Goal: Task Accomplishment & Management: Manage account settings

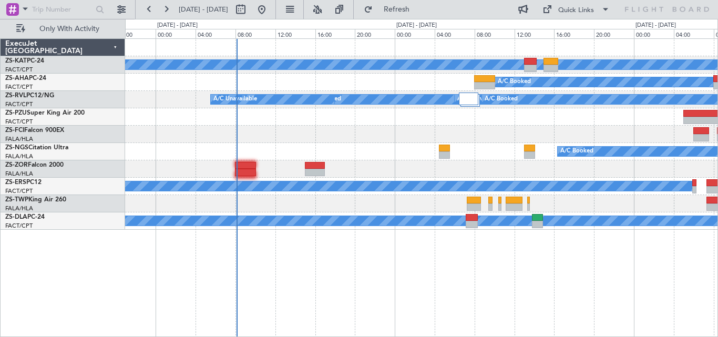
click at [499, 88] on div "A/C Unavailable A/C Booked A/C Booked A/C Booked A/C Booked A/C Booked A/C Book…" at bounding box center [421, 134] width 593 height 191
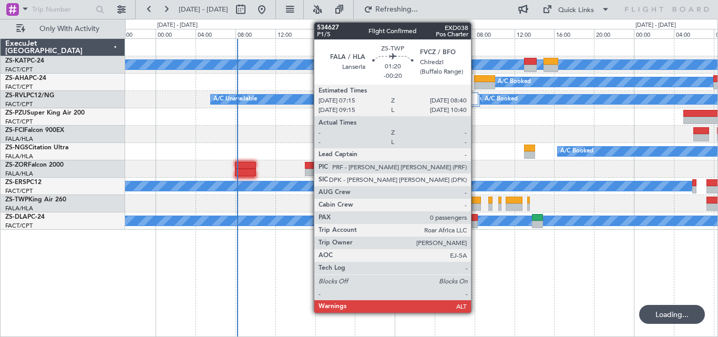
click at [476, 200] on div at bounding box center [474, 200] width 14 height 7
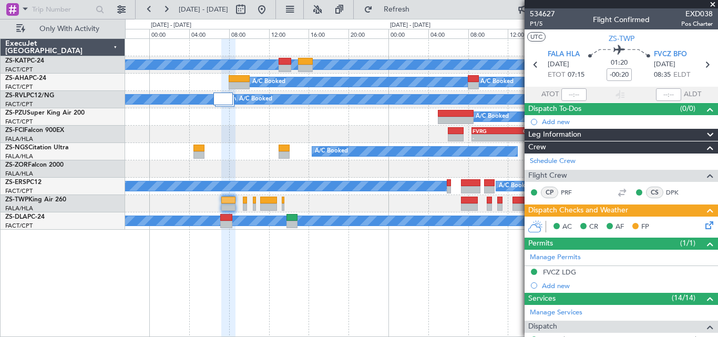
click at [133, 165] on div "A/C Unavailable A/C Booked A/C Booked A/C Unavailable A/C Booked A/C Booked A/C…" at bounding box center [421, 134] width 593 height 191
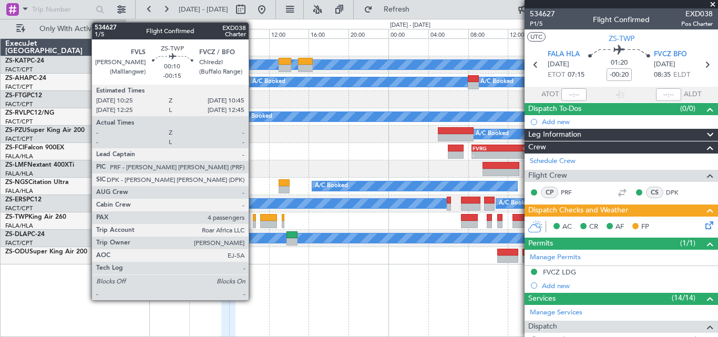
click at [253, 220] on div at bounding box center [255, 217] width 4 height 7
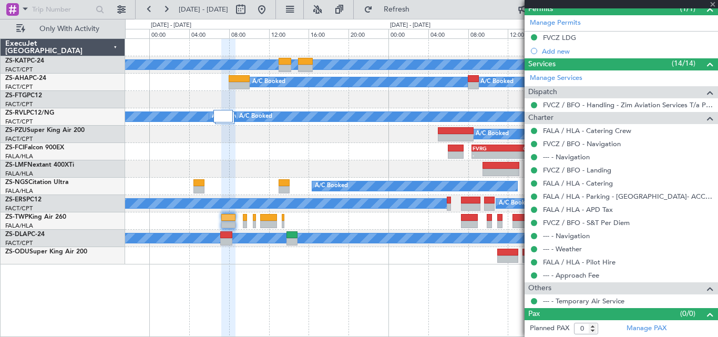
type input "-00:15"
type input "4"
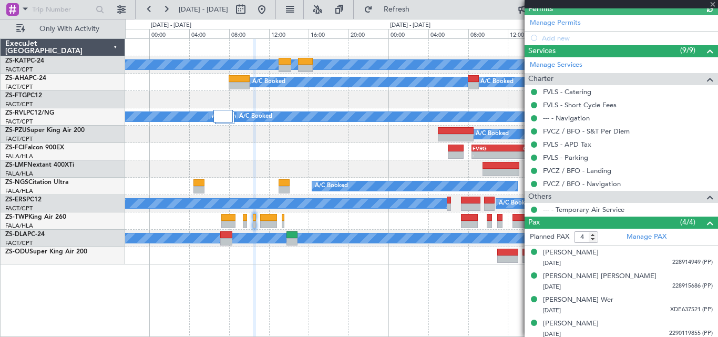
scroll to position [238, 0]
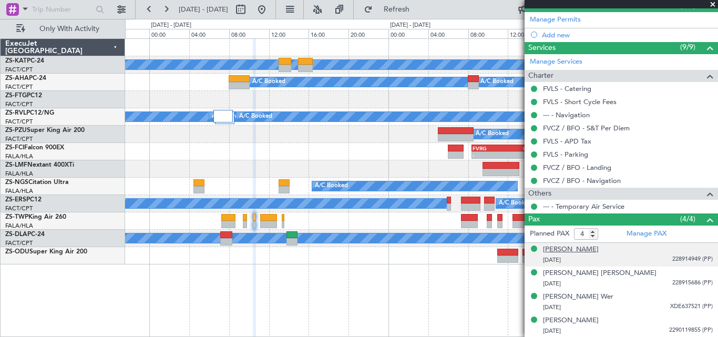
click at [588, 249] on div "[PERSON_NAME]" at bounding box center [571, 250] width 56 height 11
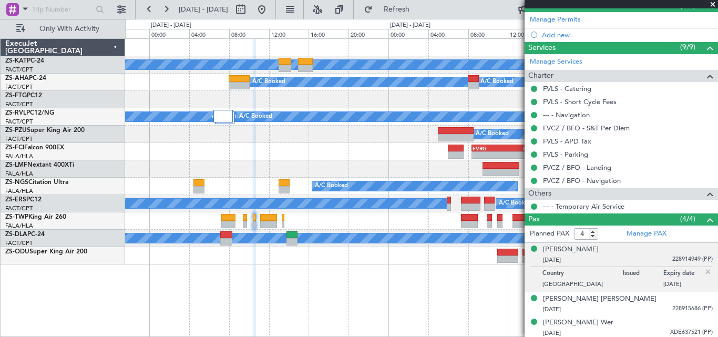
click at [579, 277] on p "Country" at bounding box center [583, 275] width 80 height 11
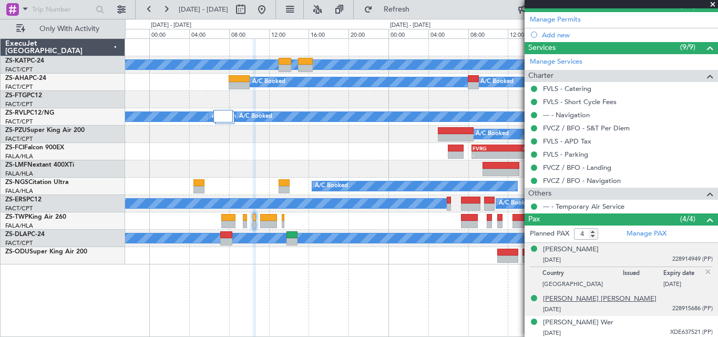
click at [584, 300] on div "[PERSON_NAME] [PERSON_NAME]" at bounding box center [600, 299] width 114 height 11
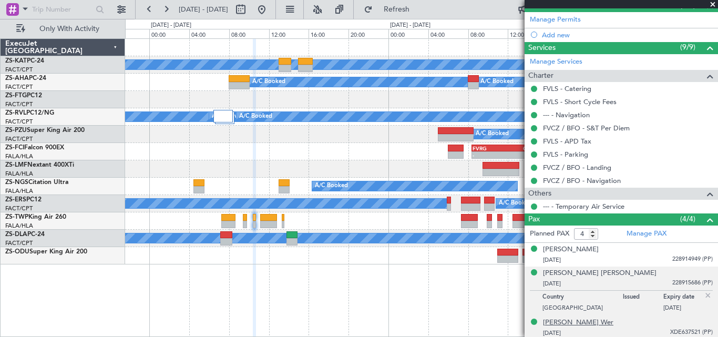
click at [586, 323] on div "[PERSON_NAME] Wer" at bounding box center [578, 323] width 70 height 11
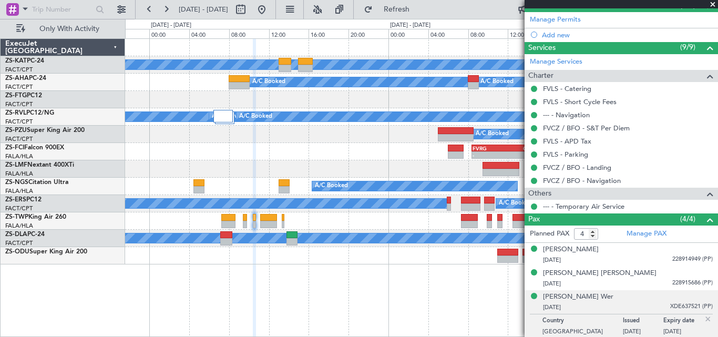
scroll to position [263, 0]
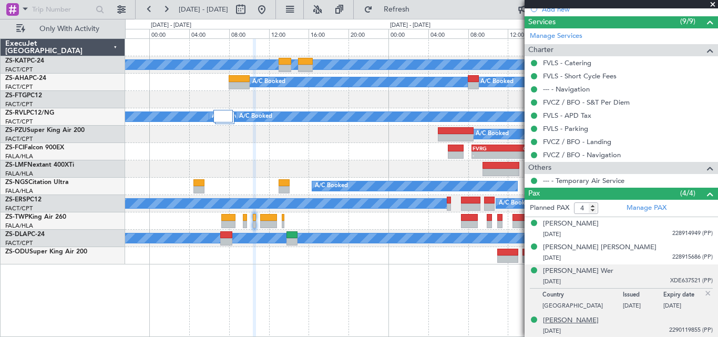
click at [562, 317] on div "[PERSON_NAME]" at bounding box center [571, 321] width 56 height 11
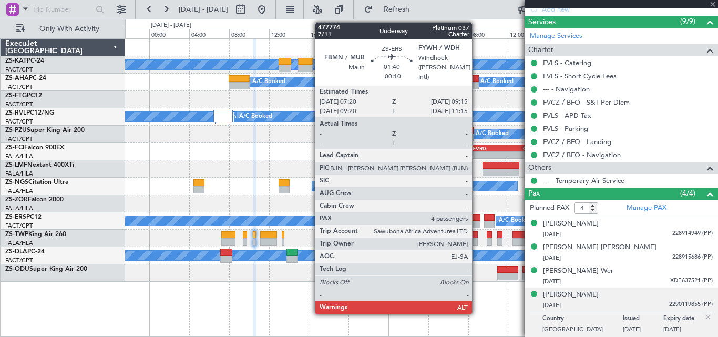
click at [477, 220] on div at bounding box center [470, 217] width 19 height 7
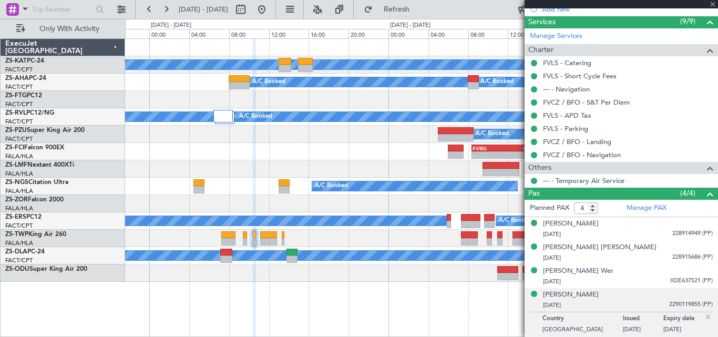
type input "-00:10"
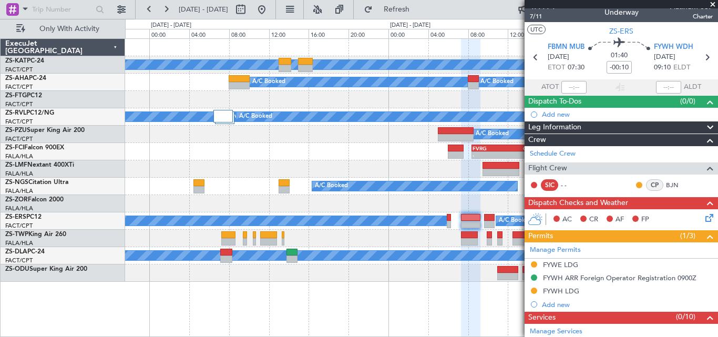
scroll to position [0, 0]
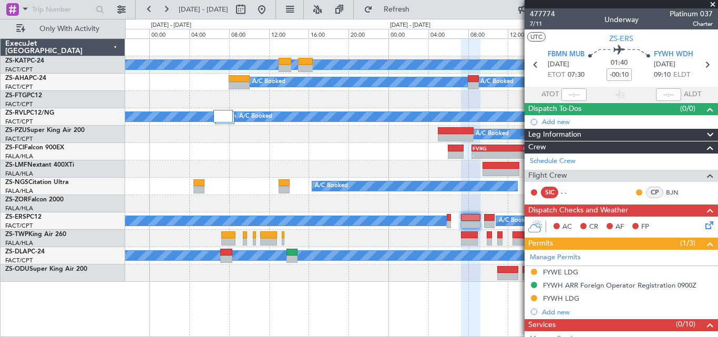
click at [713, 6] on span at bounding box center [713, 4] width 11 height 9
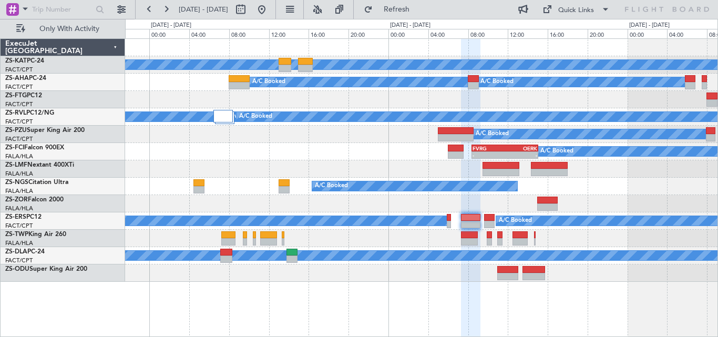
type input "0"
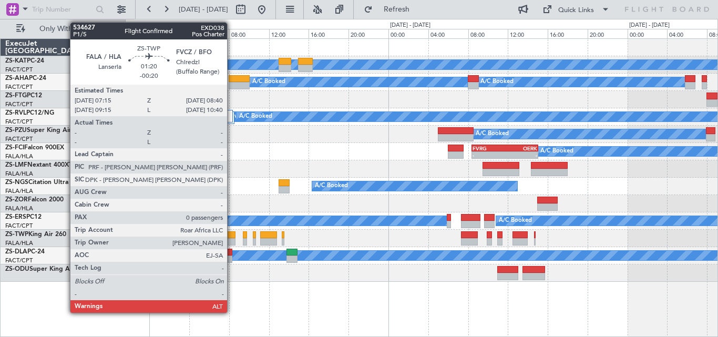
click at [232, 238] on div at bounding box center [228, 241] width 14 height 7
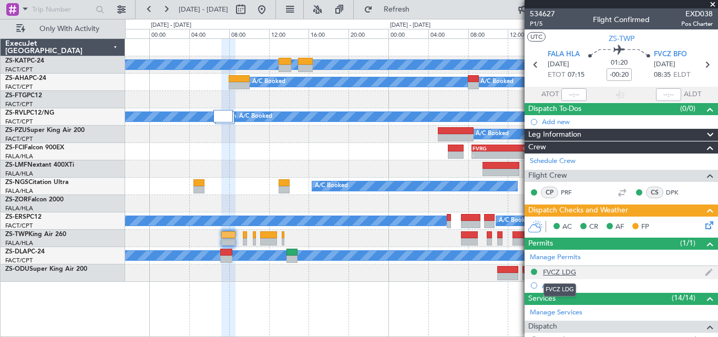
click at [561, 273] on div "FVCZ LDG" at bounding box center [559, 272] width 33 height 9
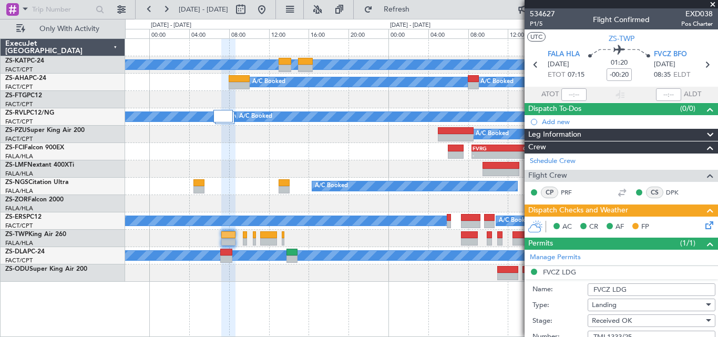
click at [710, 4] on span at bounding box center [713, 4] width 11 height 9
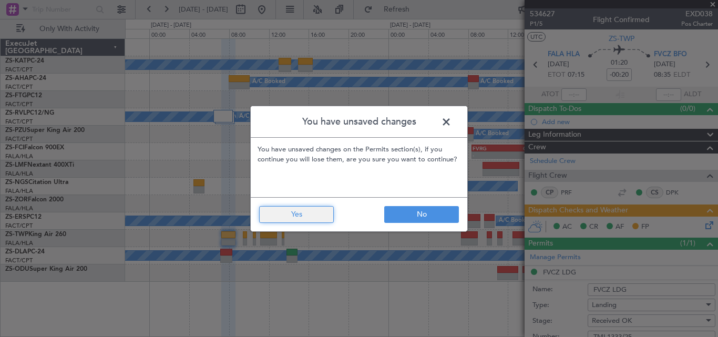
click at [298, 209] on button "Yes" at bounding box center [296, 214] width 75 height 17
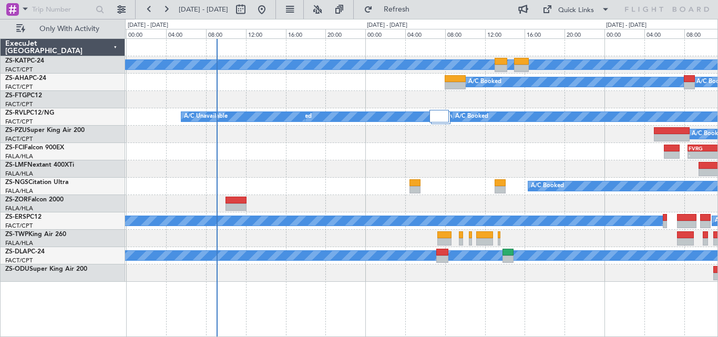
click at [504, 186] on div "A/C Unavailable A/C Booked A/C Booked A/C Unavailable A/C Booked A/C Booked A/C…" at bounding box center [421, 160] width 593 height 243
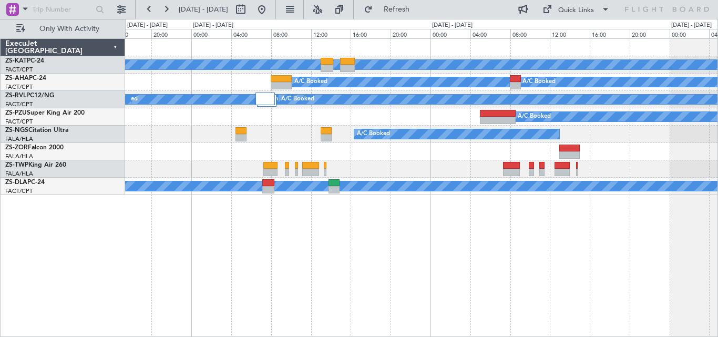
click at [200, 267] on div "A/C Unavailable A/C Booked A/C Booked A/C Unavailable A/C Booked A/C Booked A/C…" at bounding box center [421, 187] width 593 height 299
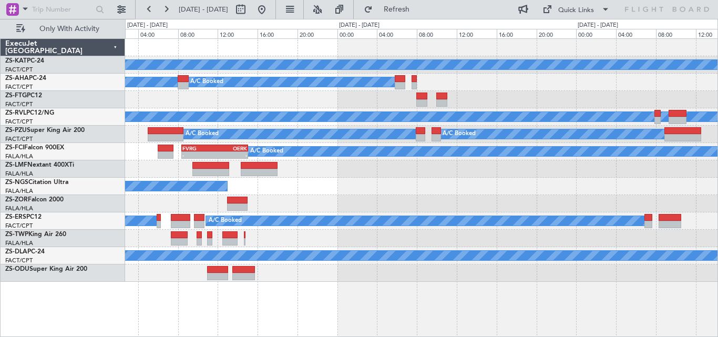
click at [308, 185] on div "A/C Unavailable A/C Booked A/C Booked A/C Unavailable A/C Booked A/C Booked A/C…" at bounding box center [421, 160] width 593 height 243
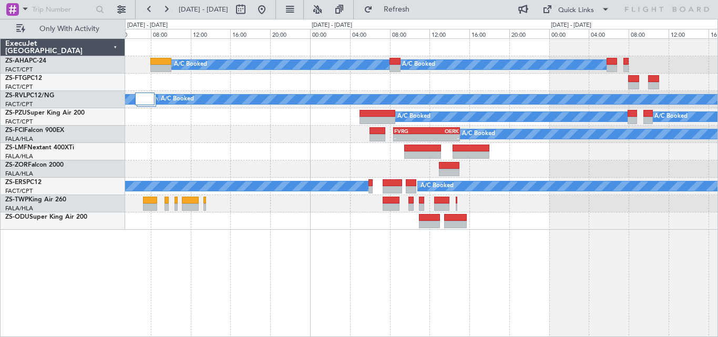
click at [458, 75] on div at bounding box center [421, 82] width 593 height 17
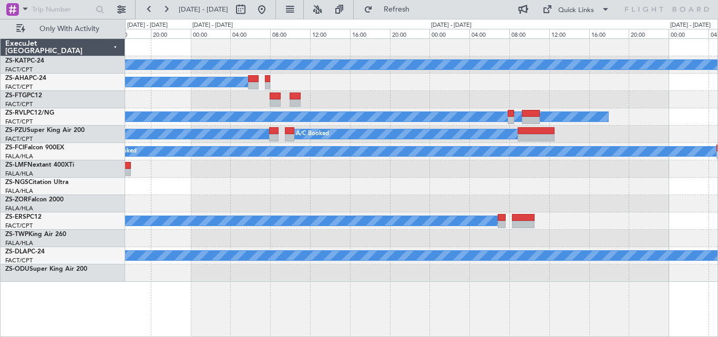
click at [191, 123] on div "A/C Unavailable A/C Booked A/C Booked A/C Booked A/C Unavailable A/C Booked A/C…" at bounding box center [421, 160] width 593 height 243
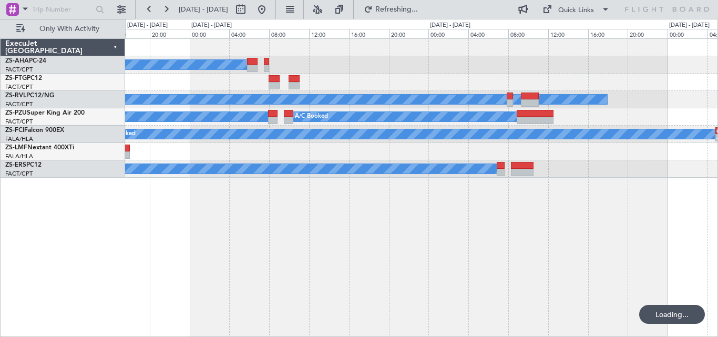
click at [446, 135] on div "A/C Booked - - OERK 04:50 Z FVRG 11:30 Z FVRG 08:25 Z OERK 15:05 Z - -" at bounding box center [421, 134] width 593 height 17
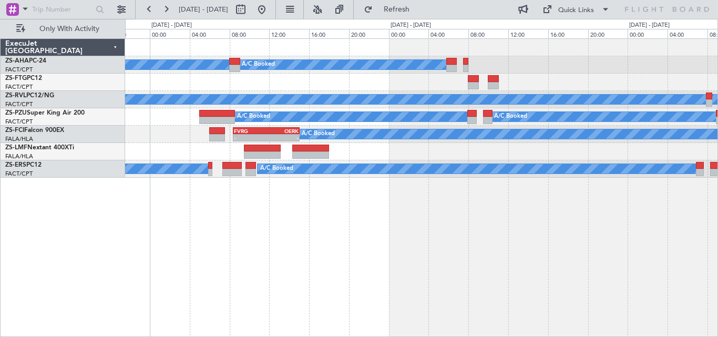
click at [649, 130] on div "A/C Booked A/C Booked A/C Unavailable A/C Booked A/C Booked A/C Booked A/C Book…" at bounding box center [421, 108] width 593 height 139
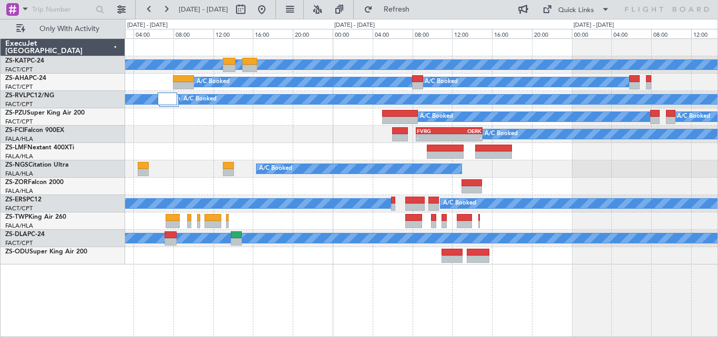
click at [349, 121] on div "A/C Unavailable A/C Booked A/C Booked A/C Unavailable A/C Booked A/C Booked A/C…" at bounding box center [421, 152] width 593 height 226
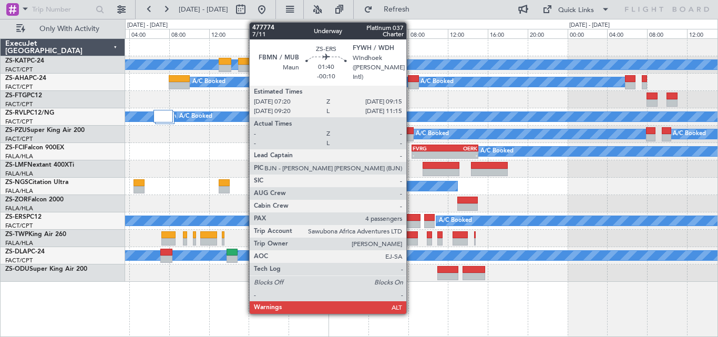
click at [411, 217] on div at bounding box center [410, 217] width 19 height 7
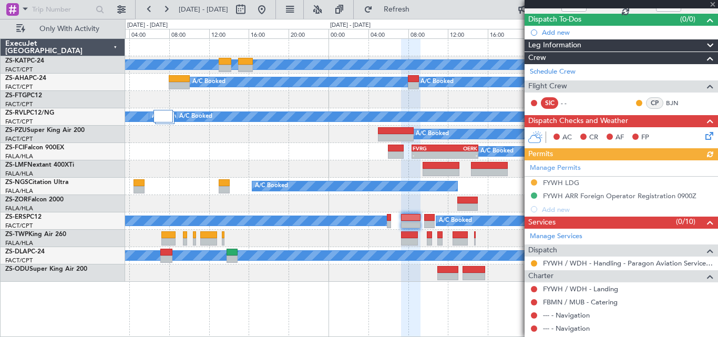
scroll to position [92, 0]
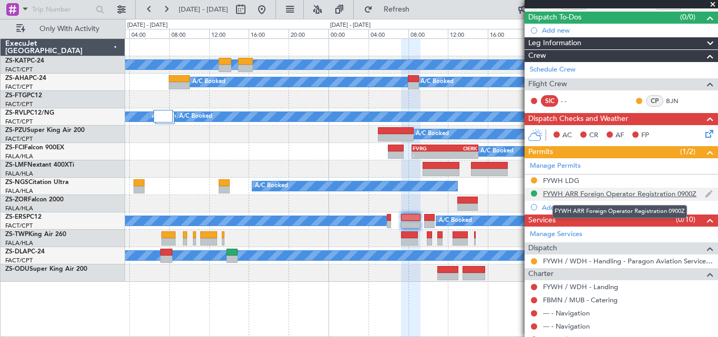
click at [566, 194] on div "FYWH ARR Foreign Operator Registration 0900Z" at bounding box center [620, 193] width 154 height 9
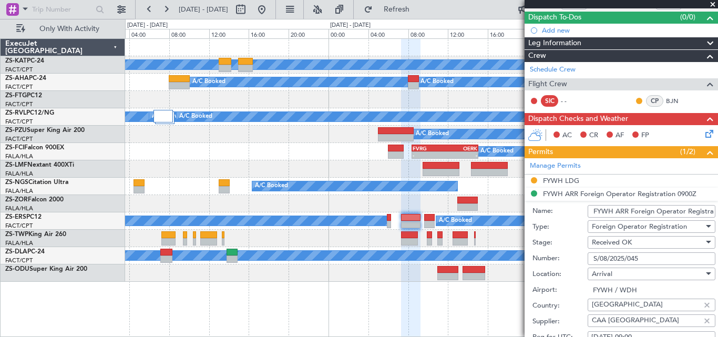
click at [713, 3] on span at bounding box center [713, 4] width 11 height 9
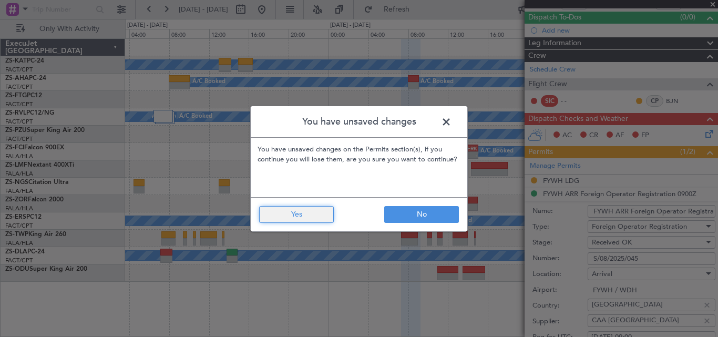
click at [310, 215] on button "Yes" at bounding box center [296, 214] width 75 height 17
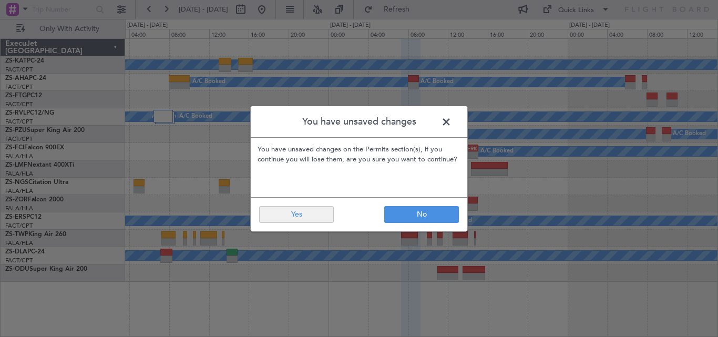
type input "0"
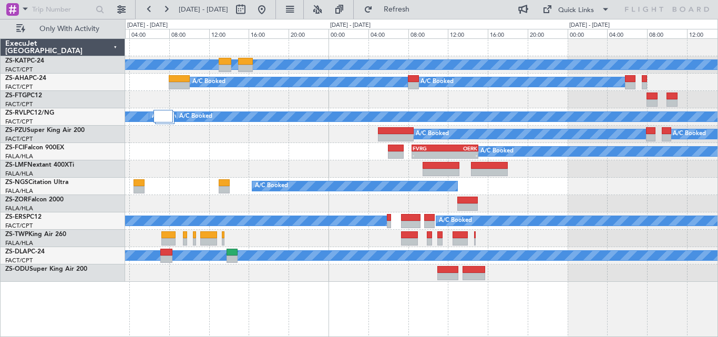
scroll to position [0, 0]
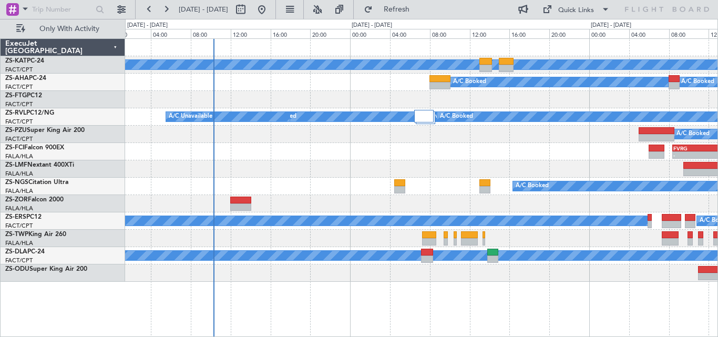
click at [551, 135] on div "A/C Unavailable A/C Booked A/C Booked A/C Unavailable A/C Booked A/C Booked A/C…" at bounding box center [421, 160] width 593 height 243
